Goal: Find specific page/section: Find specific page/section

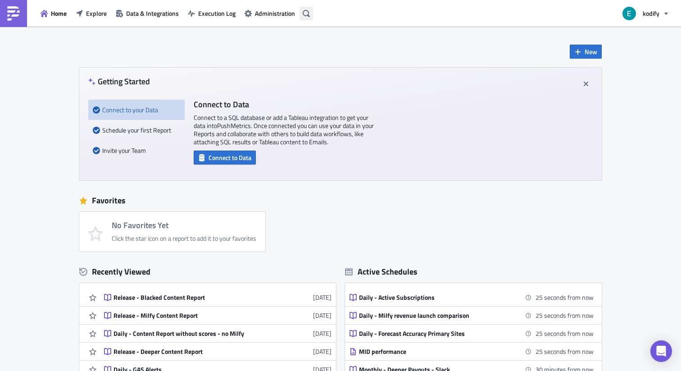
click at [305, 11] on icon "button" at bounding box center [306, 13] width 7 height 7
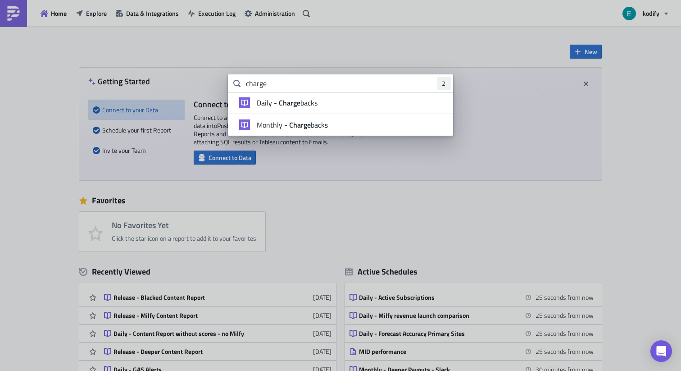
type input "charge"
click at [303, 100] on span "Daily - Charge backs" at bounding box center [287, 102] width 61 height 9
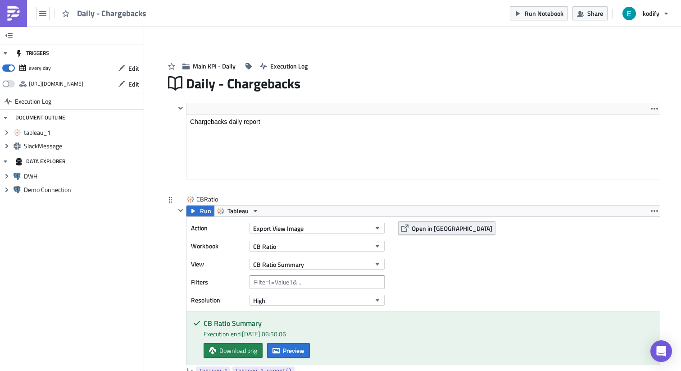
click at [425, 230] on span "Open in [GEOGRAPHIC_DATA]" at bounding box center [452, 227] width 81 height 9
click at [44, 11] on icon "button" at bounding box center [42, 13] width 7 height 7
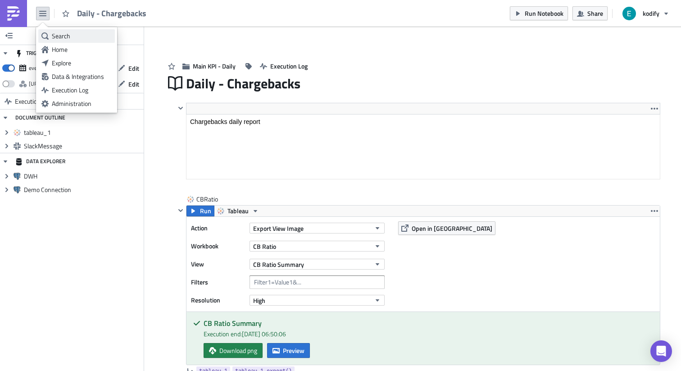
click at [60, 36] on div "Search" at bounding box center [82, 36] width 60 height 9
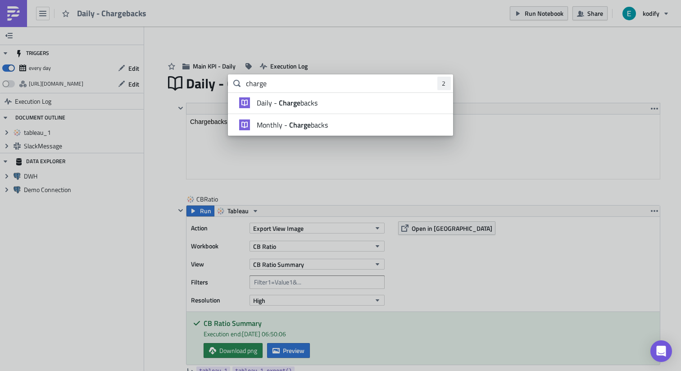
click at [307, 119] on li "Monthly - Charge backs" at bounding box center [340, 125] width 225 height 22
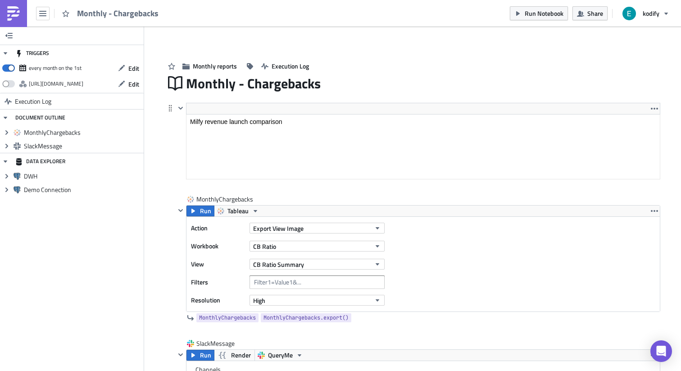
scroll to position [73, 0]
